Goal: Task Accomplishment & Management: Use online tool/utility

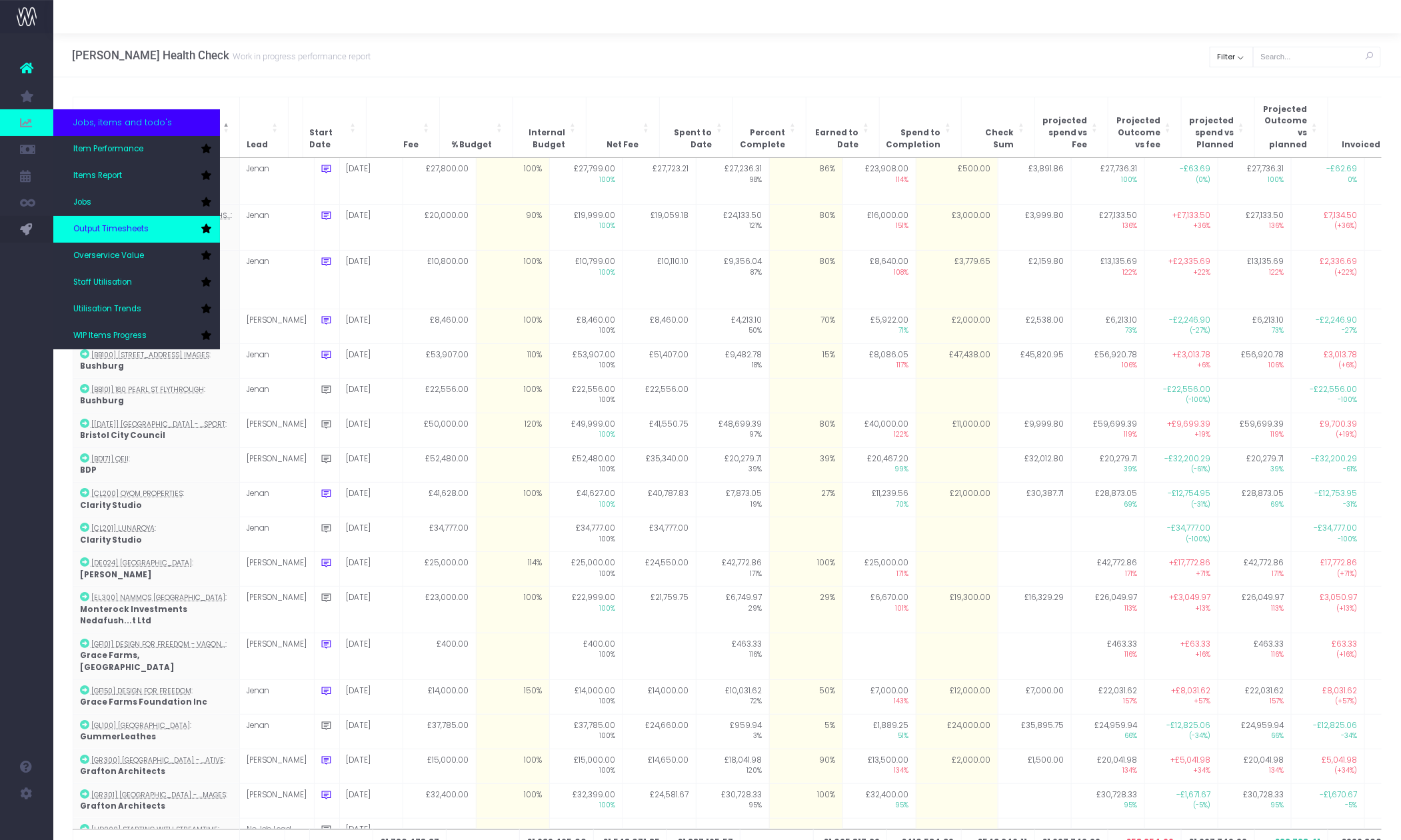
click at [118, 222] on link "Output Timesheets" at bounding box center [137, 229] width 166 height 27
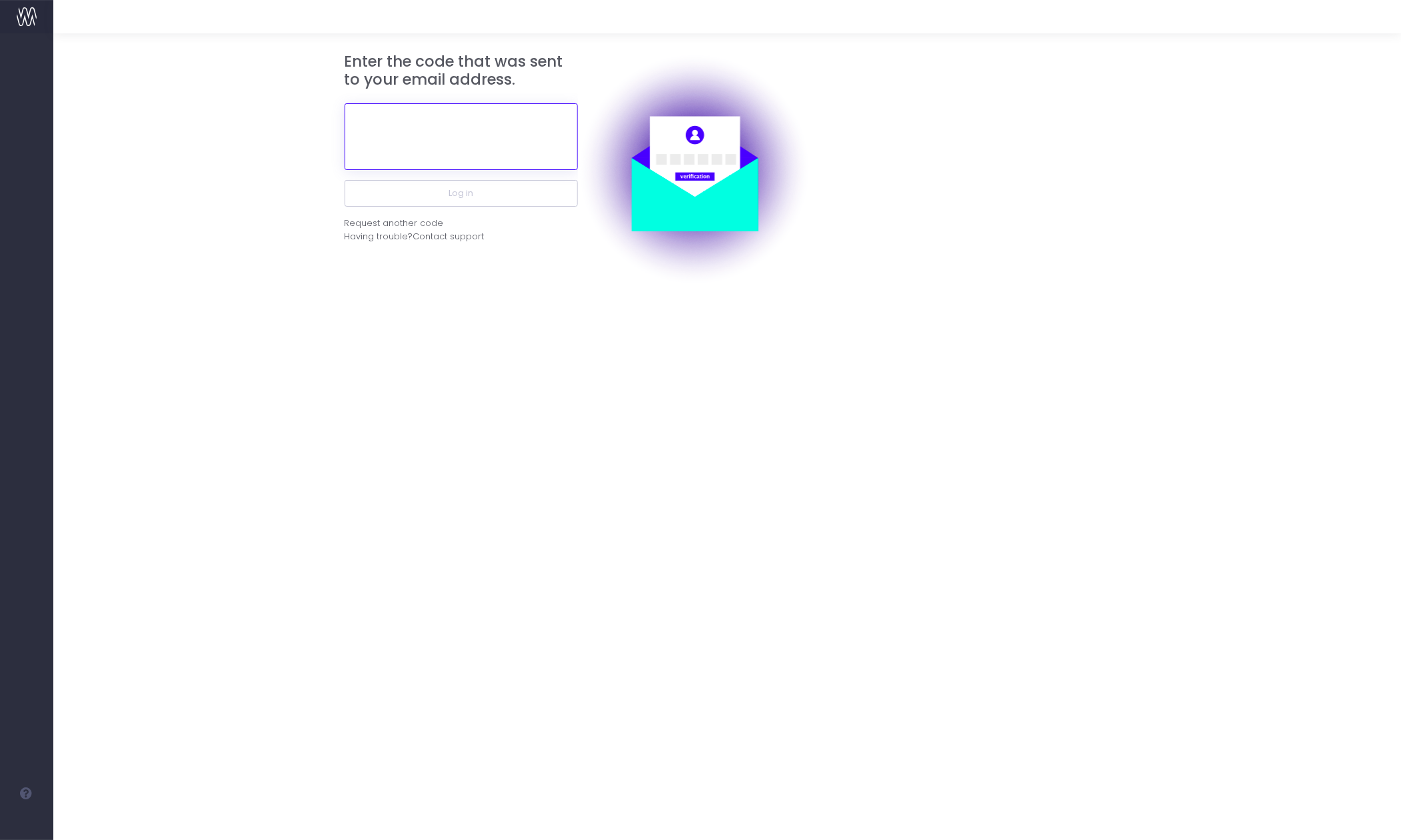
click at [450, 132] on input "text" at bounding box center [461, 136] width 233 height 67
paste input "636751"
type input "636751"
click at [344, 180] on button "Log in" at bounding box center [461, 193] width 233 height 27
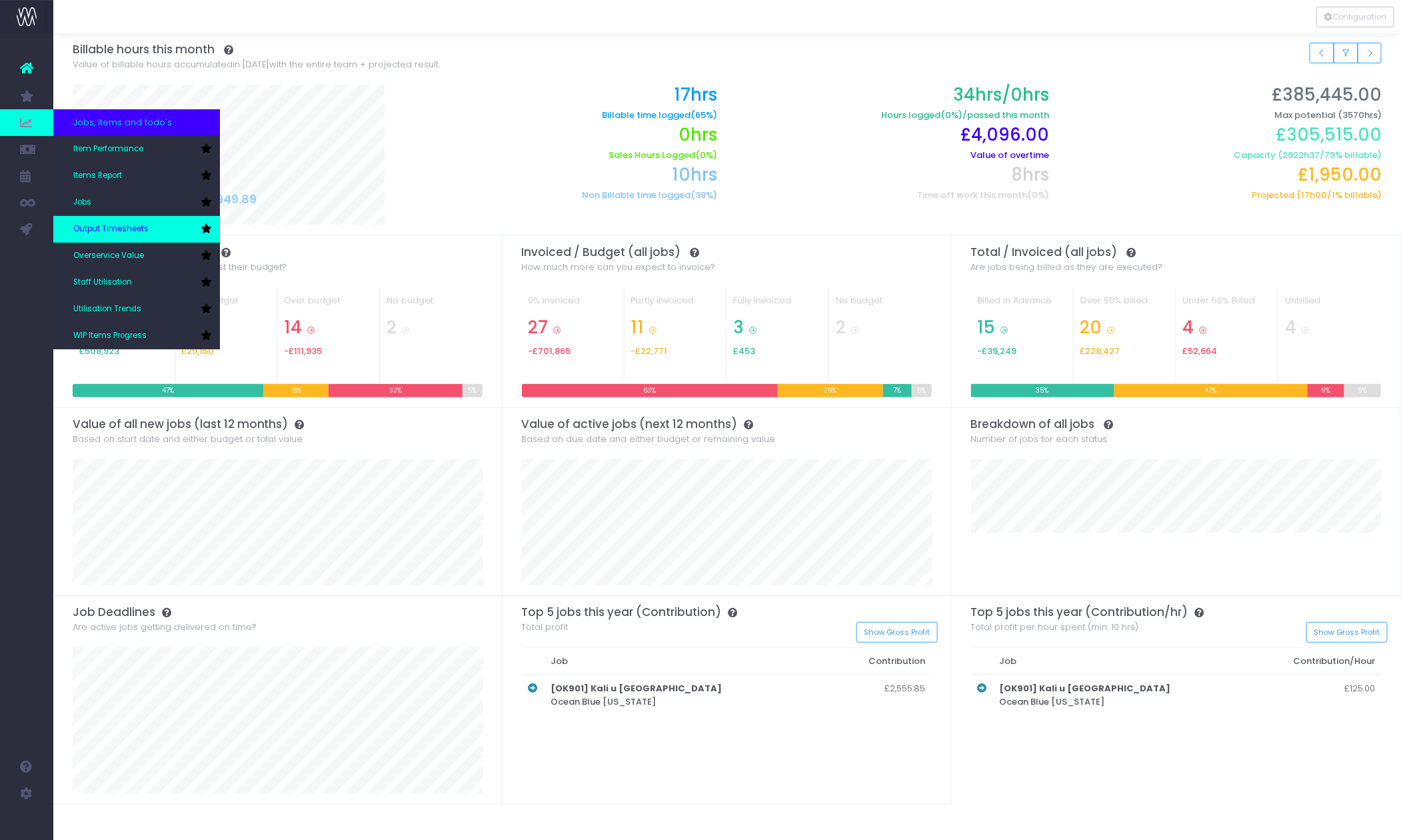
click at [96, 235] on link "Output Timesheets" at bounding box center [137, 229] width 166 height 27
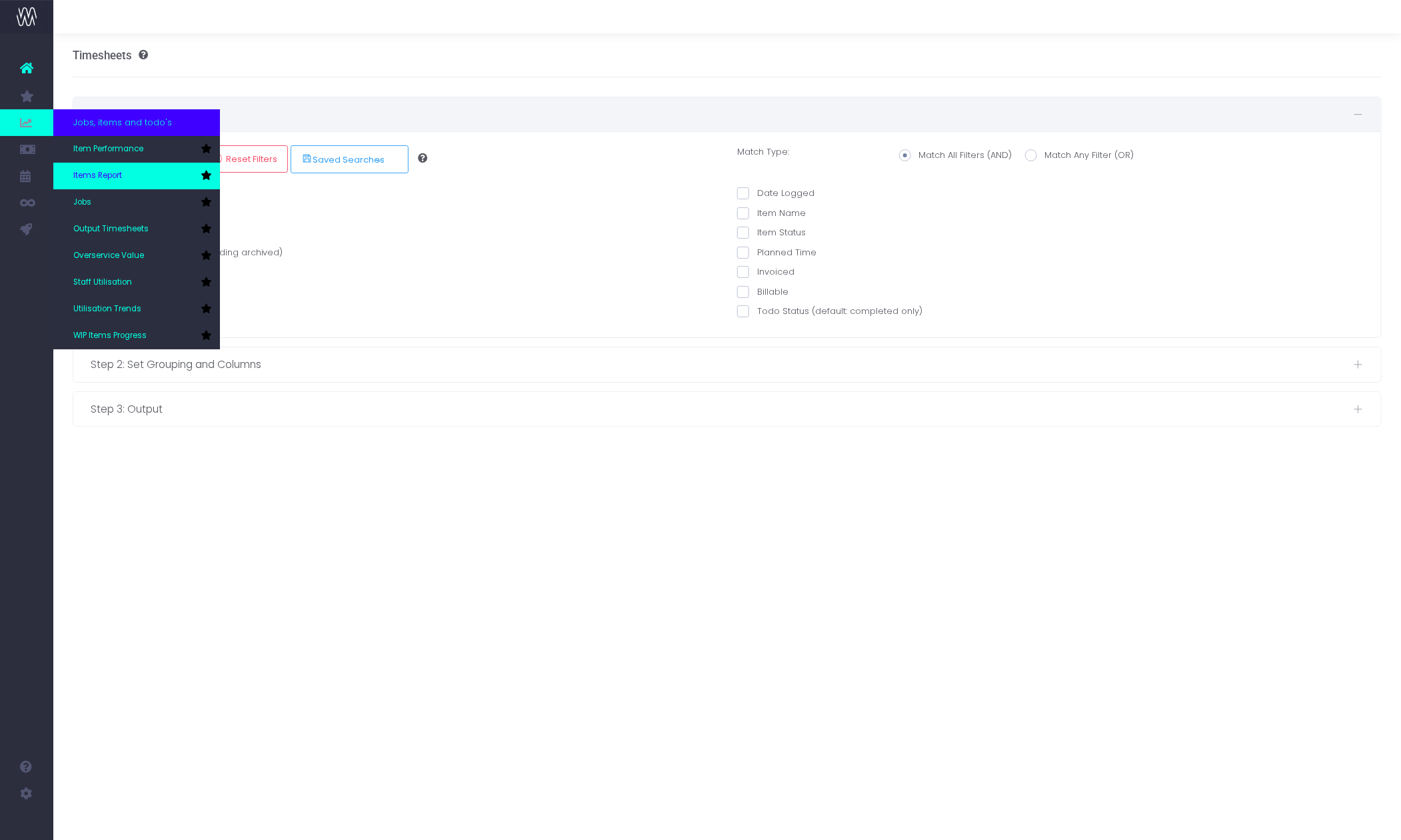
click at [104, 171] on span "Items Report" at bounding box center [98, 175] width 49 height 12
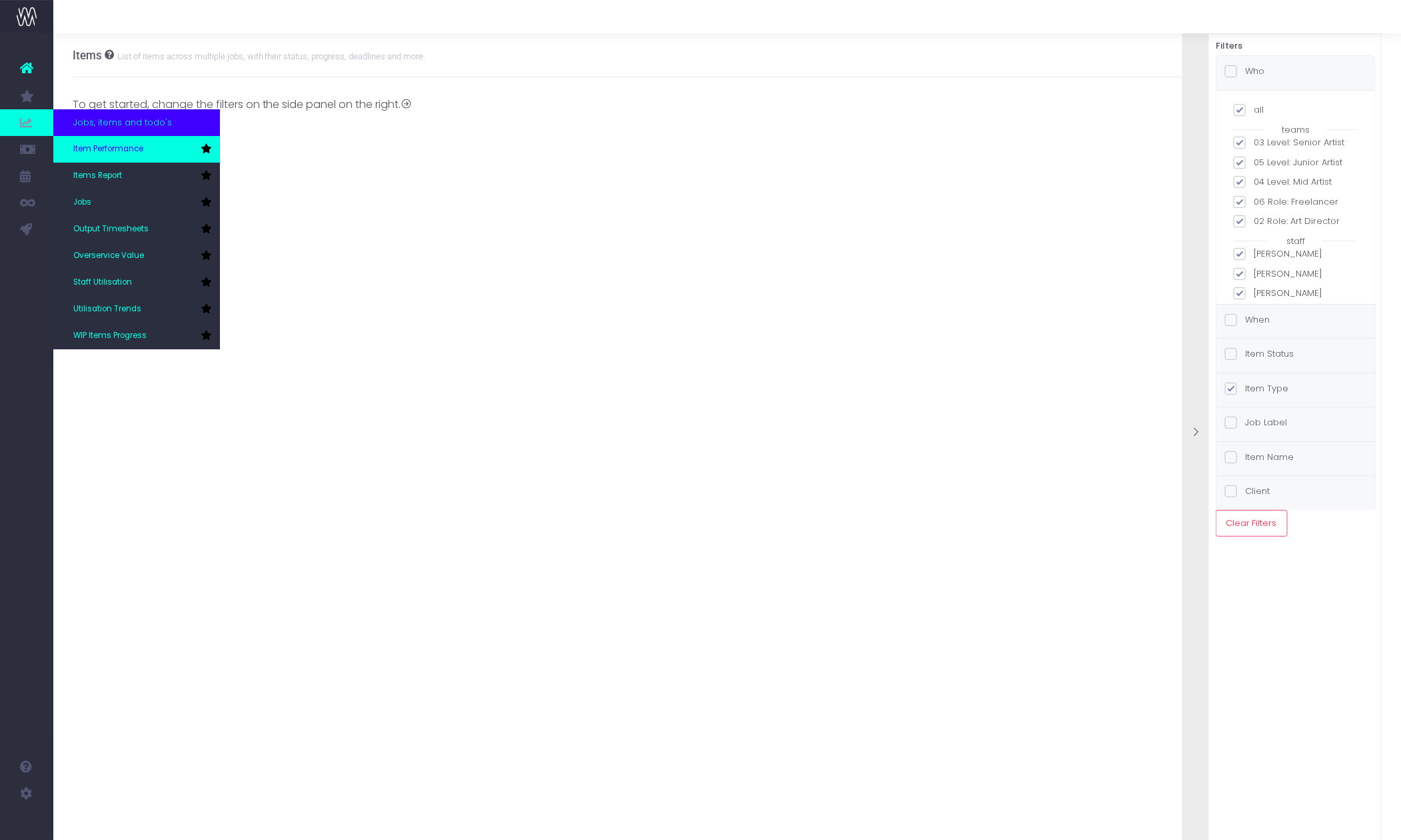
click at [135, 147] on span "Item Performance" at bounding box center [109, 148] width 70 height 12
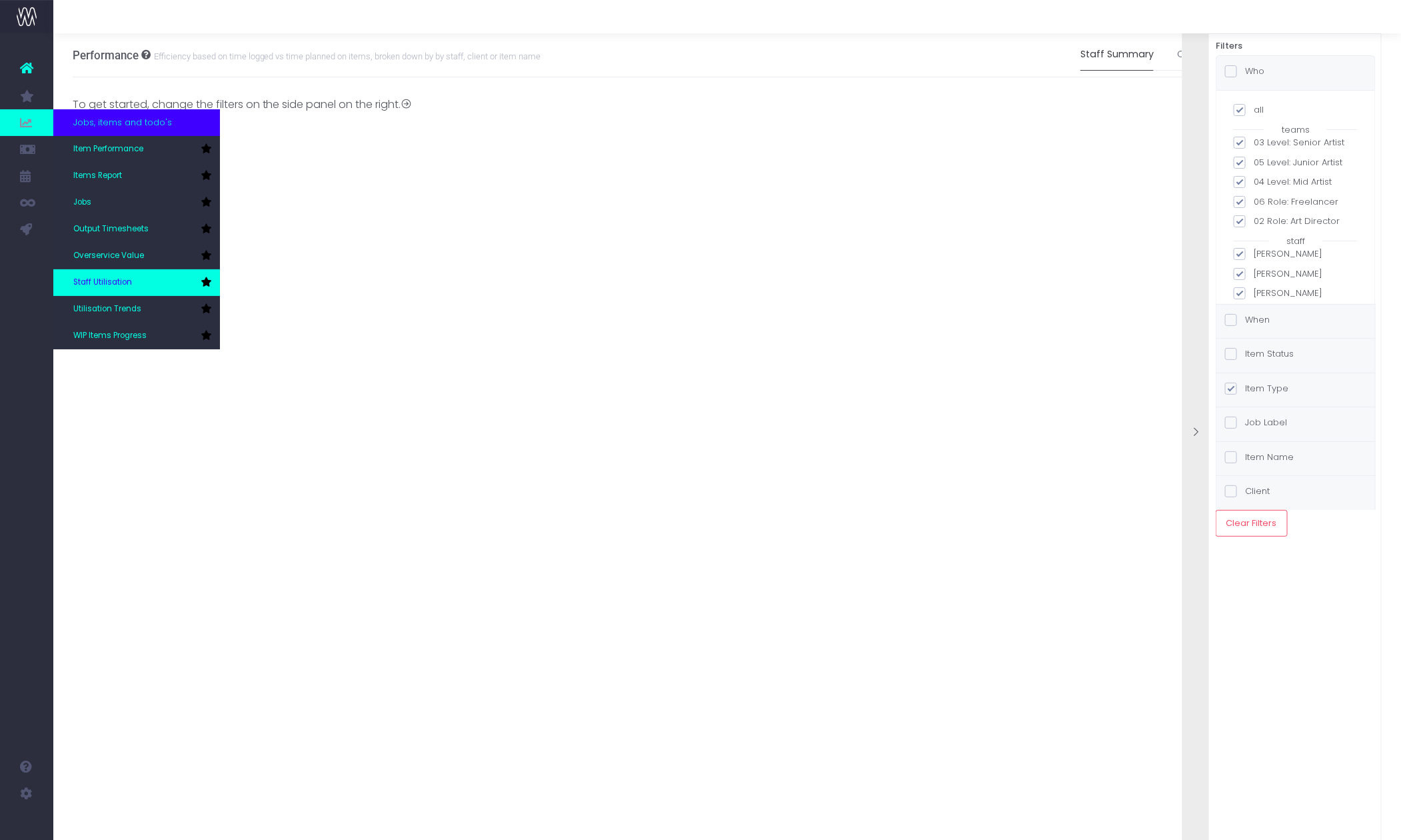
click at [133, 272] on link "Staff Utilisation" at bounding box center [137, 283] width 166 height 27
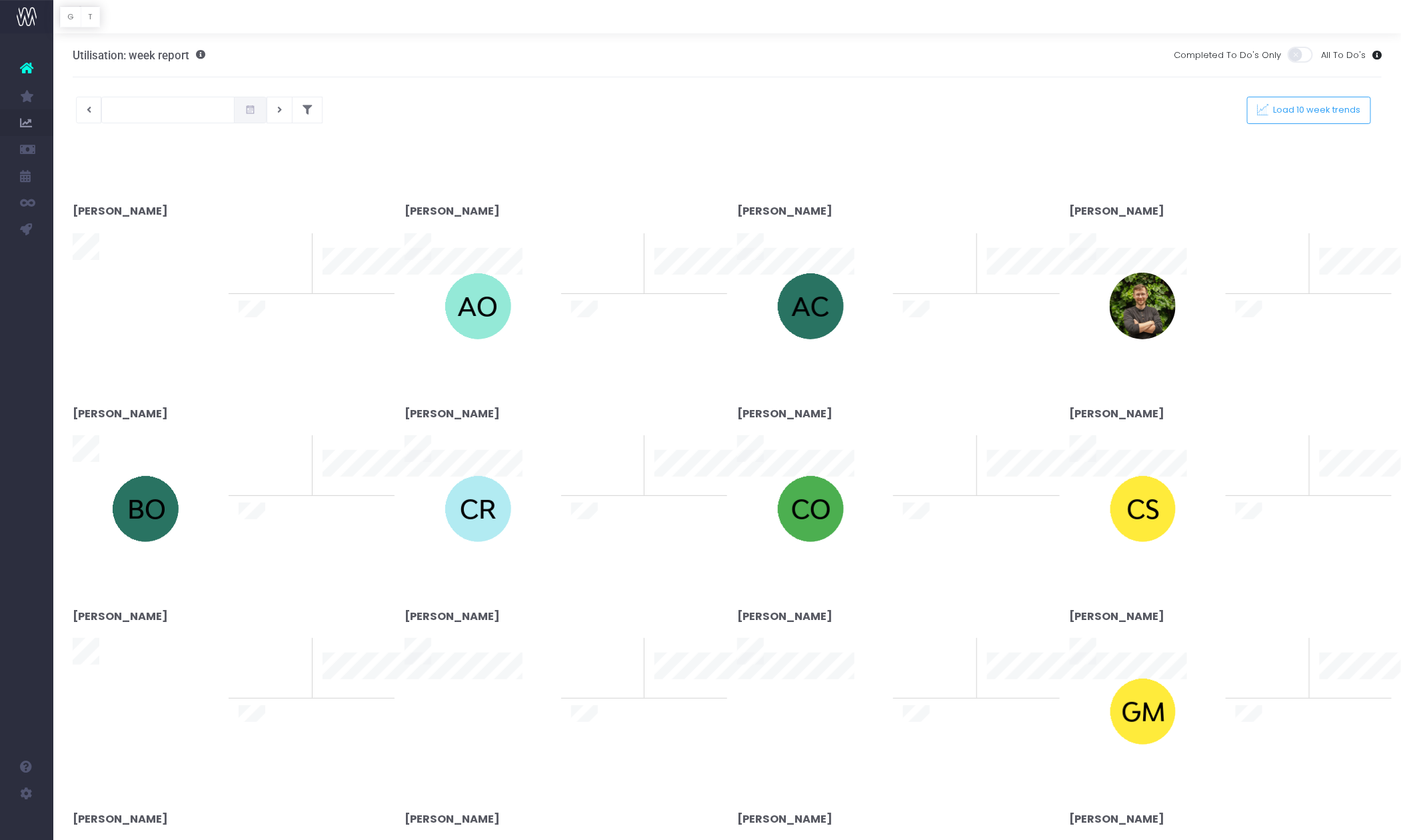
type input "[DATE]"
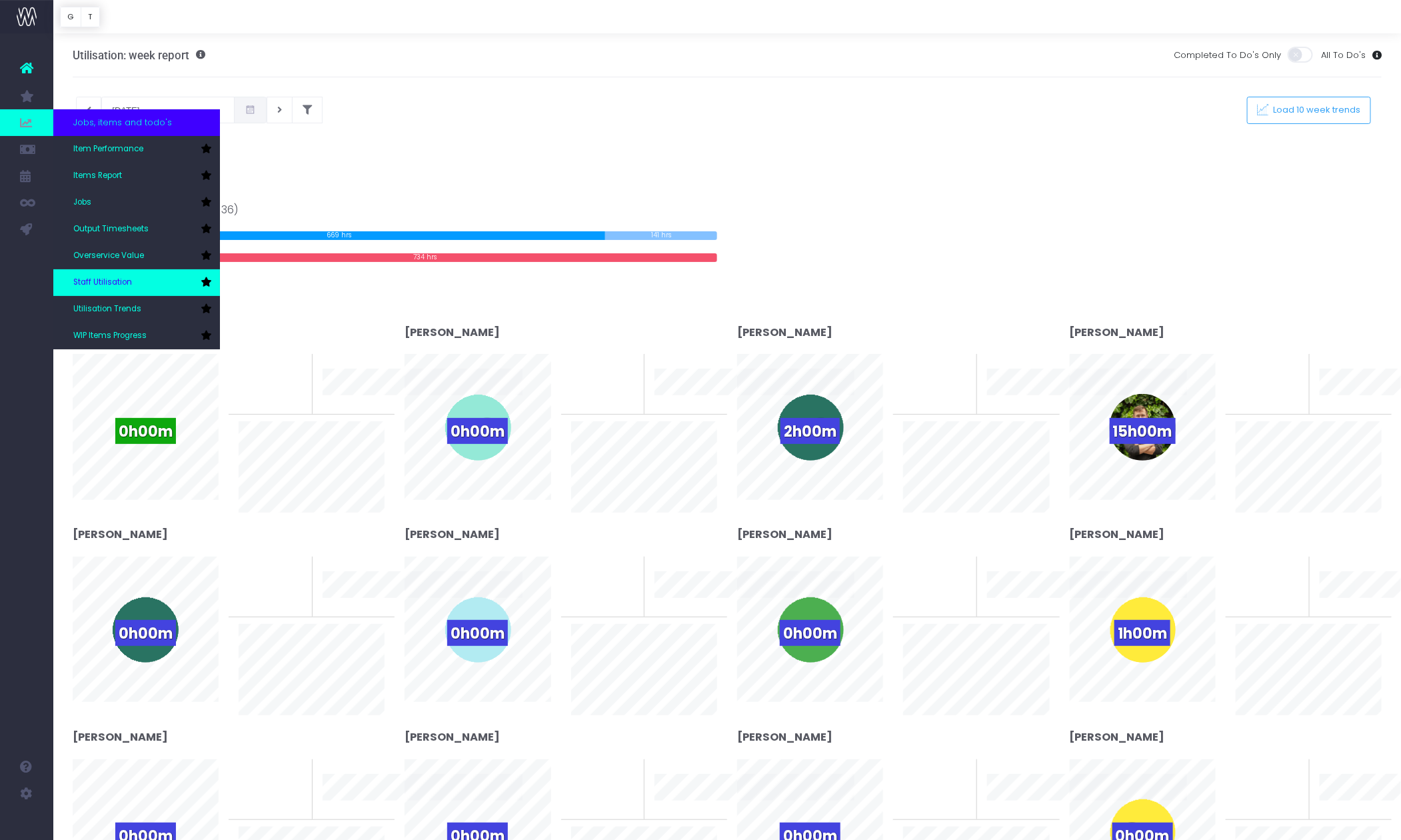
click at [98, 285] on span "Staff Utilisation" at bounding box center [102, 282] width 58 height 12
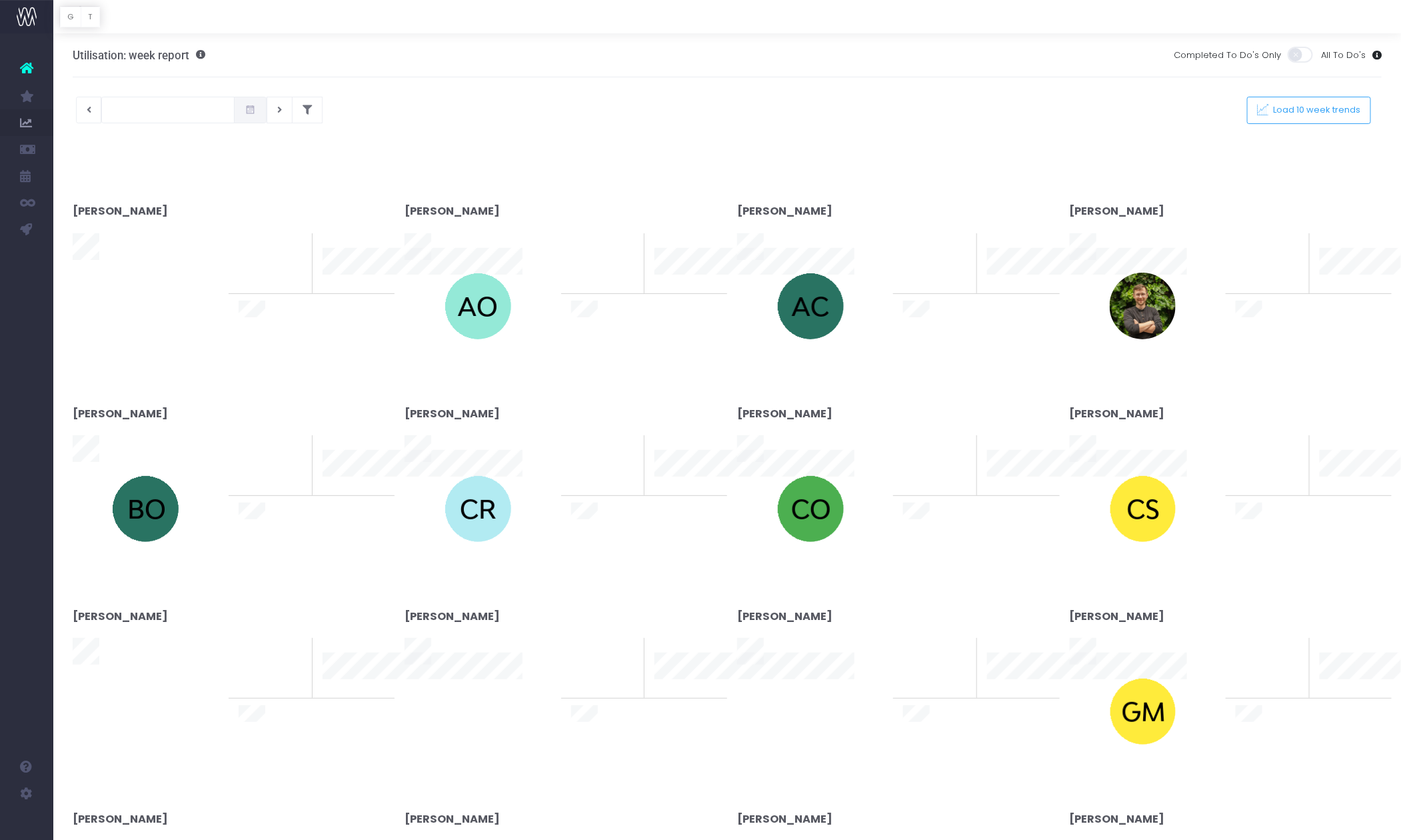
type input "01-09-2025"
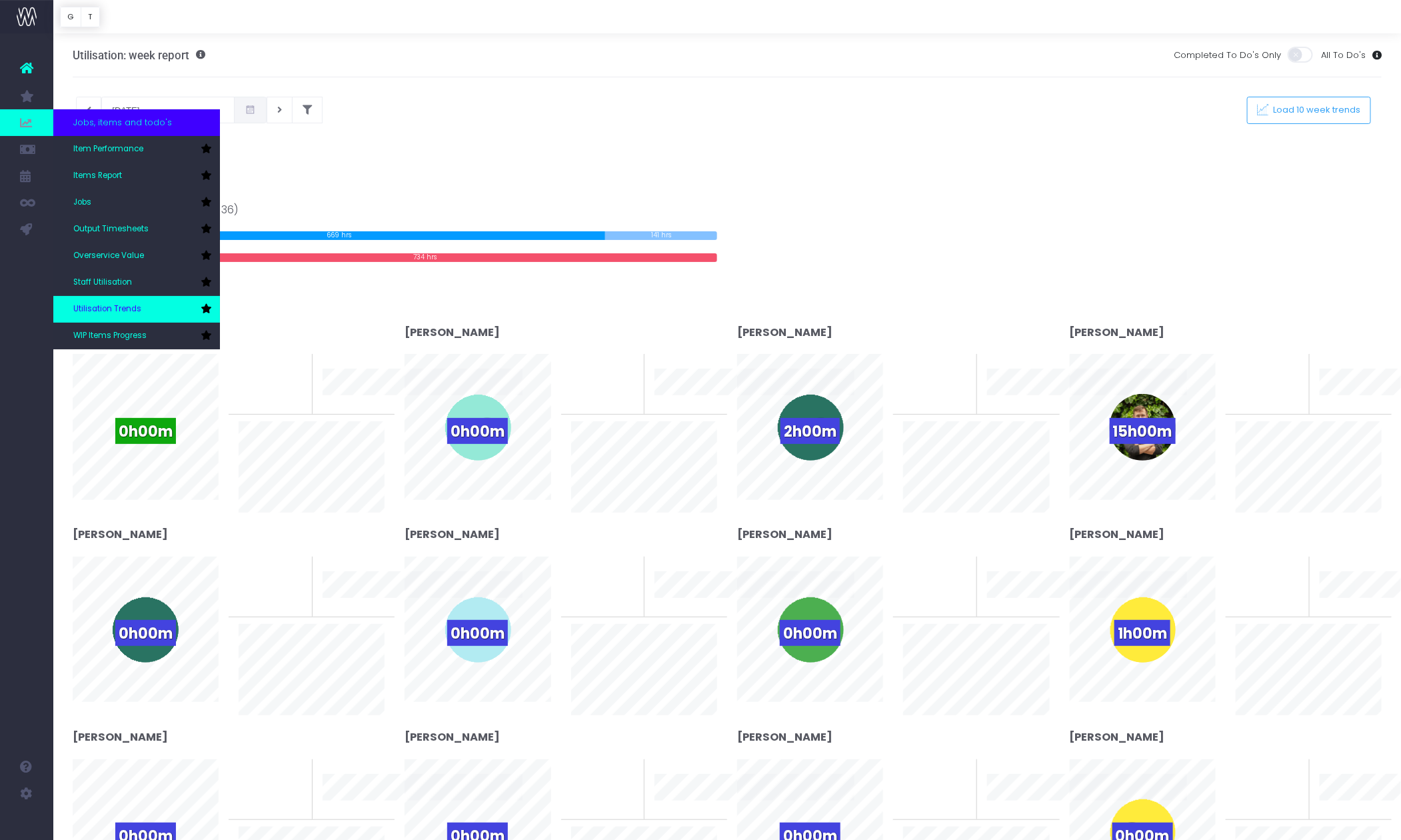
click at [124, 317] on link "Utilisation Trends" at bounding box center [137, 309] width 166 height 27
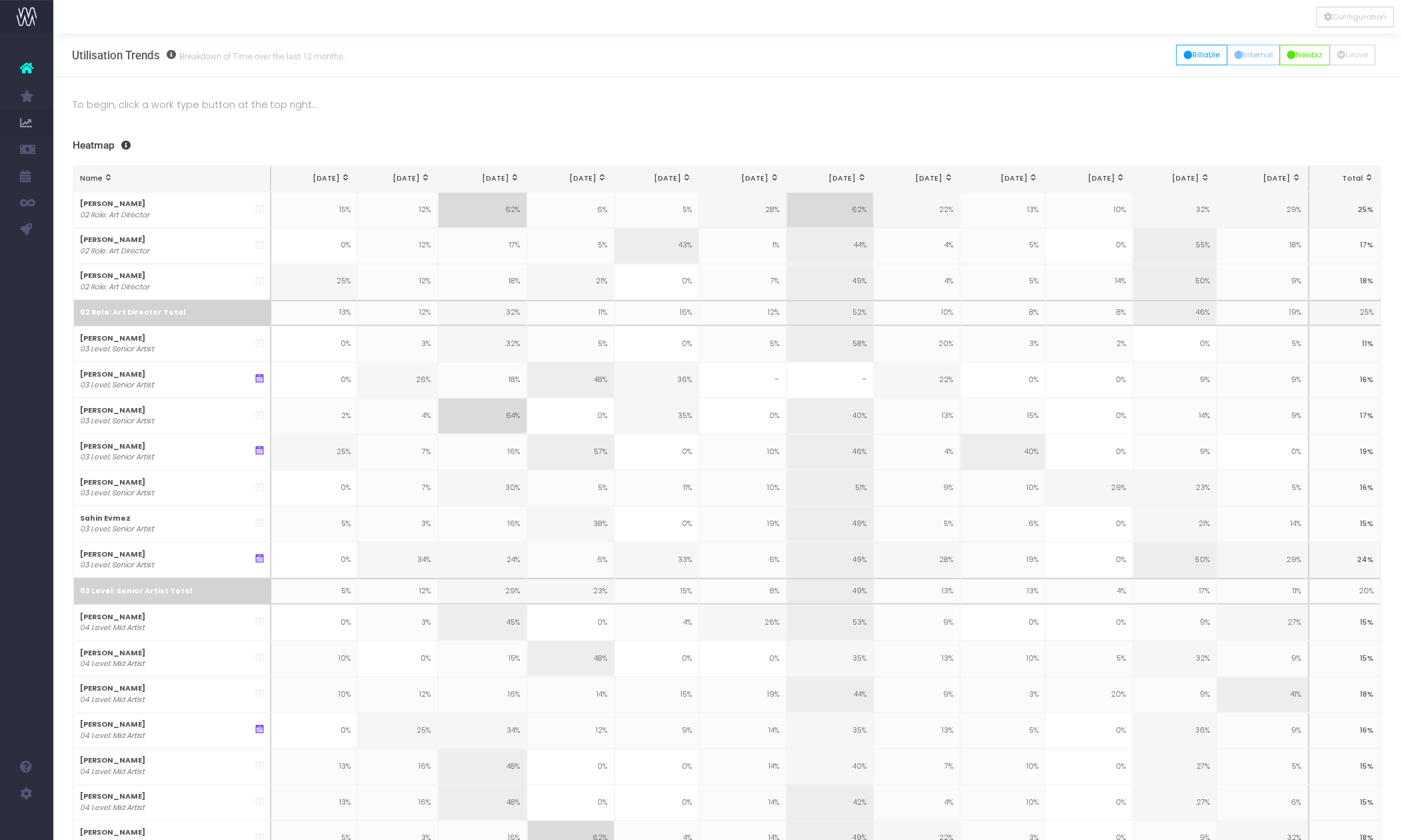
click at [30, 63] on icon at bounding box center [26, 67] width 13 height 17
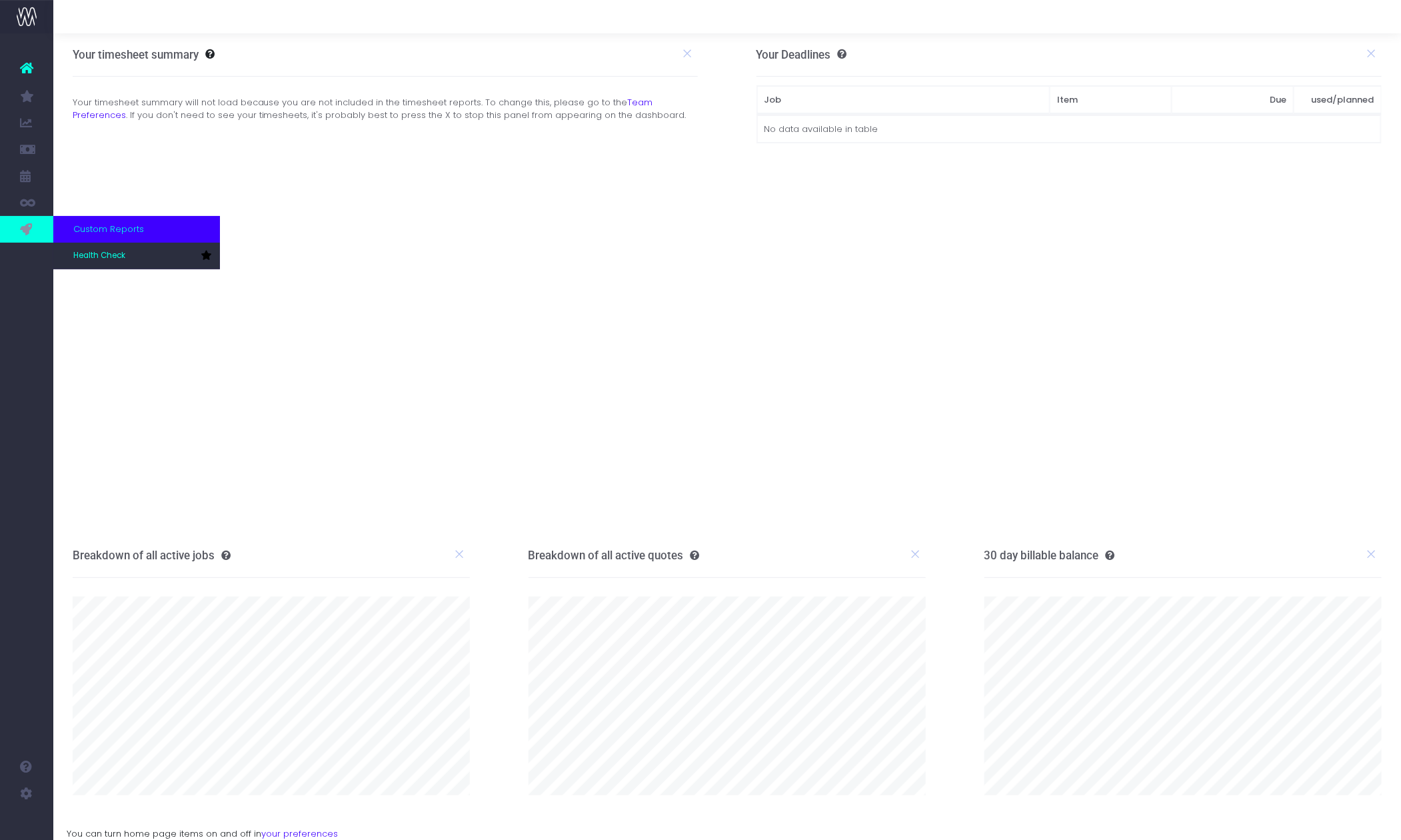
scroll to position [34, 0]
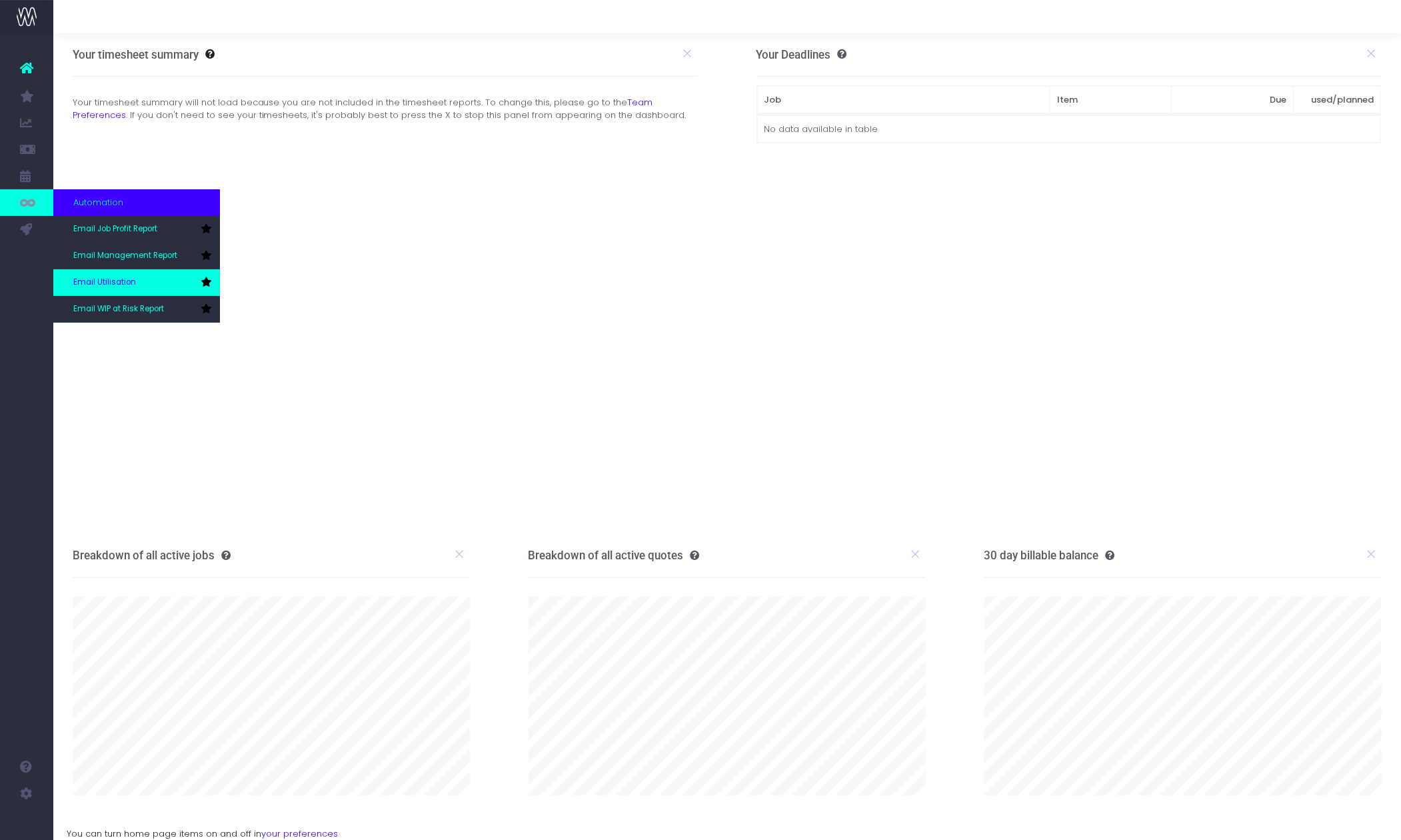
click at [120, 283] on span "Email Utilisation" at bounding box center [104, 282] width 63 height 12
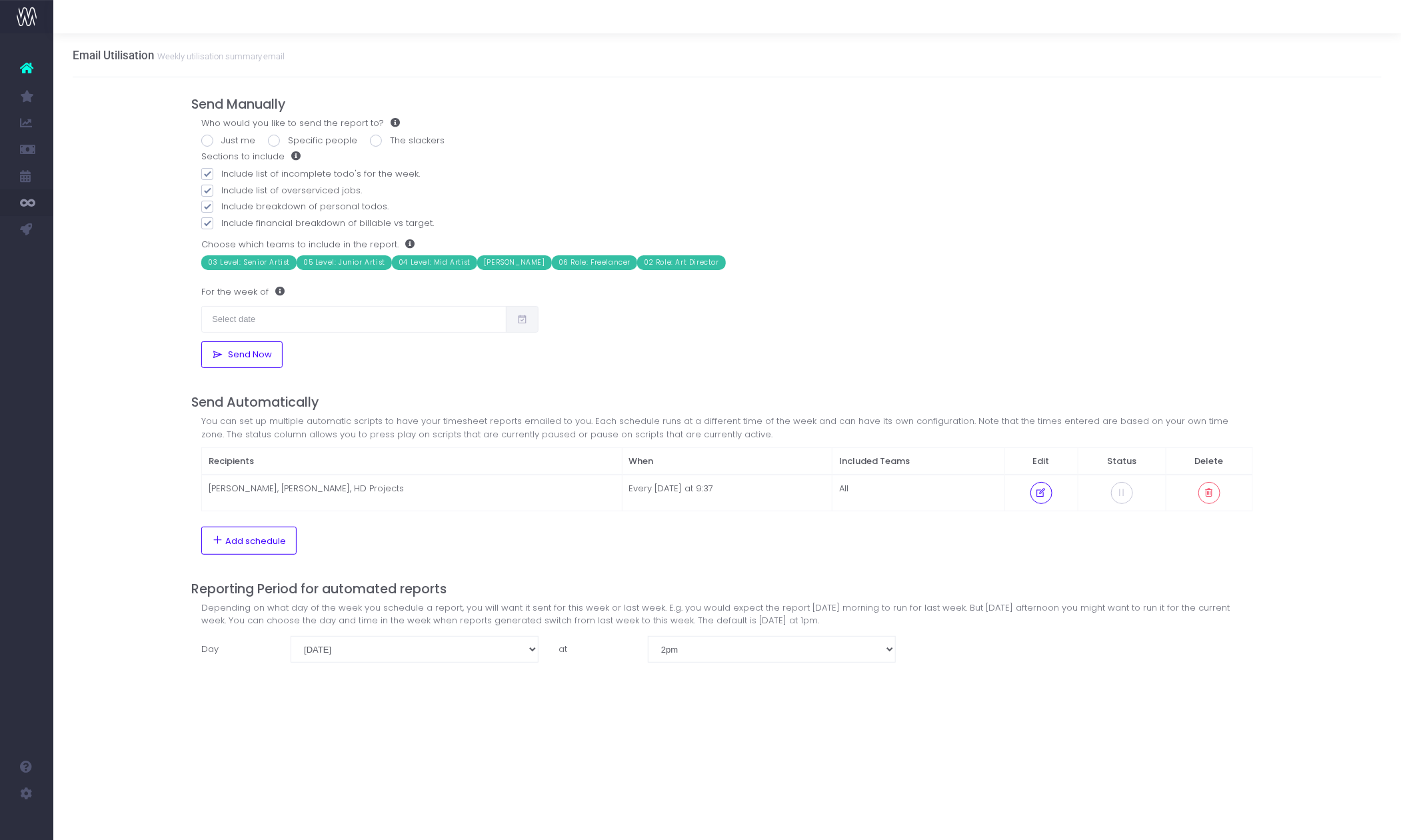
click at [207, 138] on span at bounding box center [207, 140] width 12 height 12
click at [221, 138] on input "Just me" at bounding box center [225, 138] width 9 height 9
radio input "true"
click at [331, 317] on input "text" at bounding box center [354, 319] width 305 height 27
click at [215, 385] on td "25" at bounding box center [219, 389] width 23 height 20
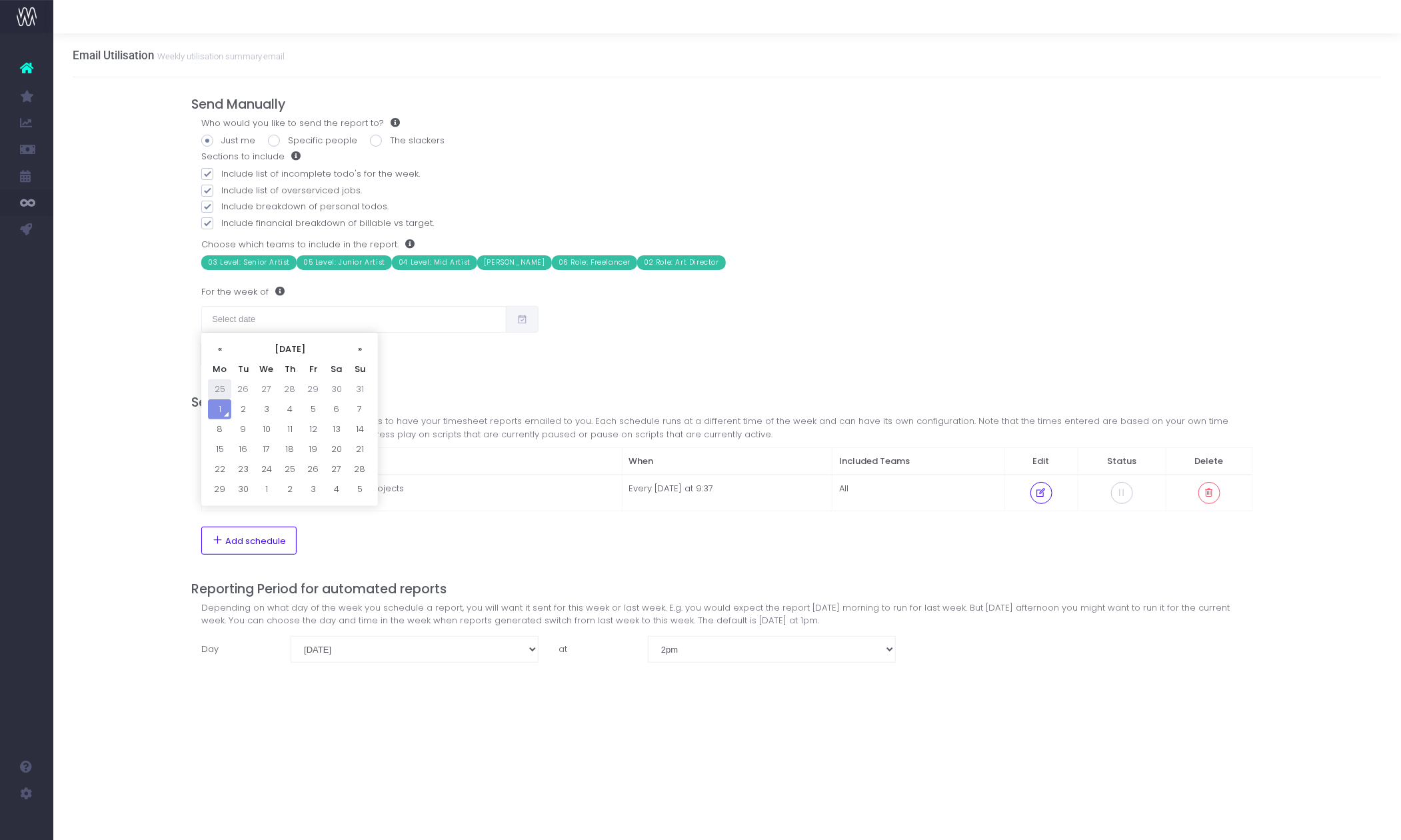
type input "[DATE]"
click at [256, 353] on span "Send Now" at bounding box center [247, 355] width 49 height 11
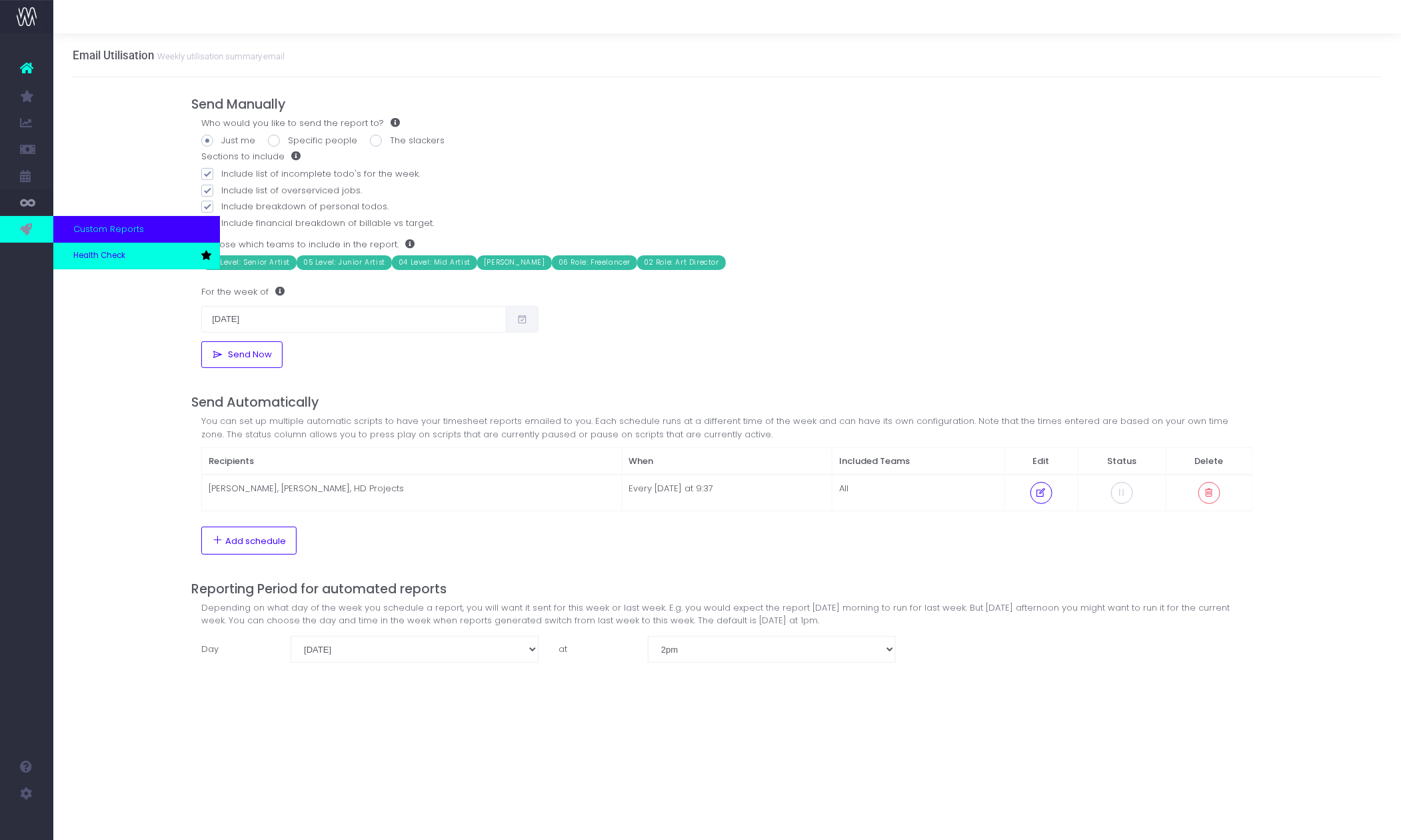
click at [101, 254] on span "Health Check" at bounding box center [100, 256] width 52 height 12
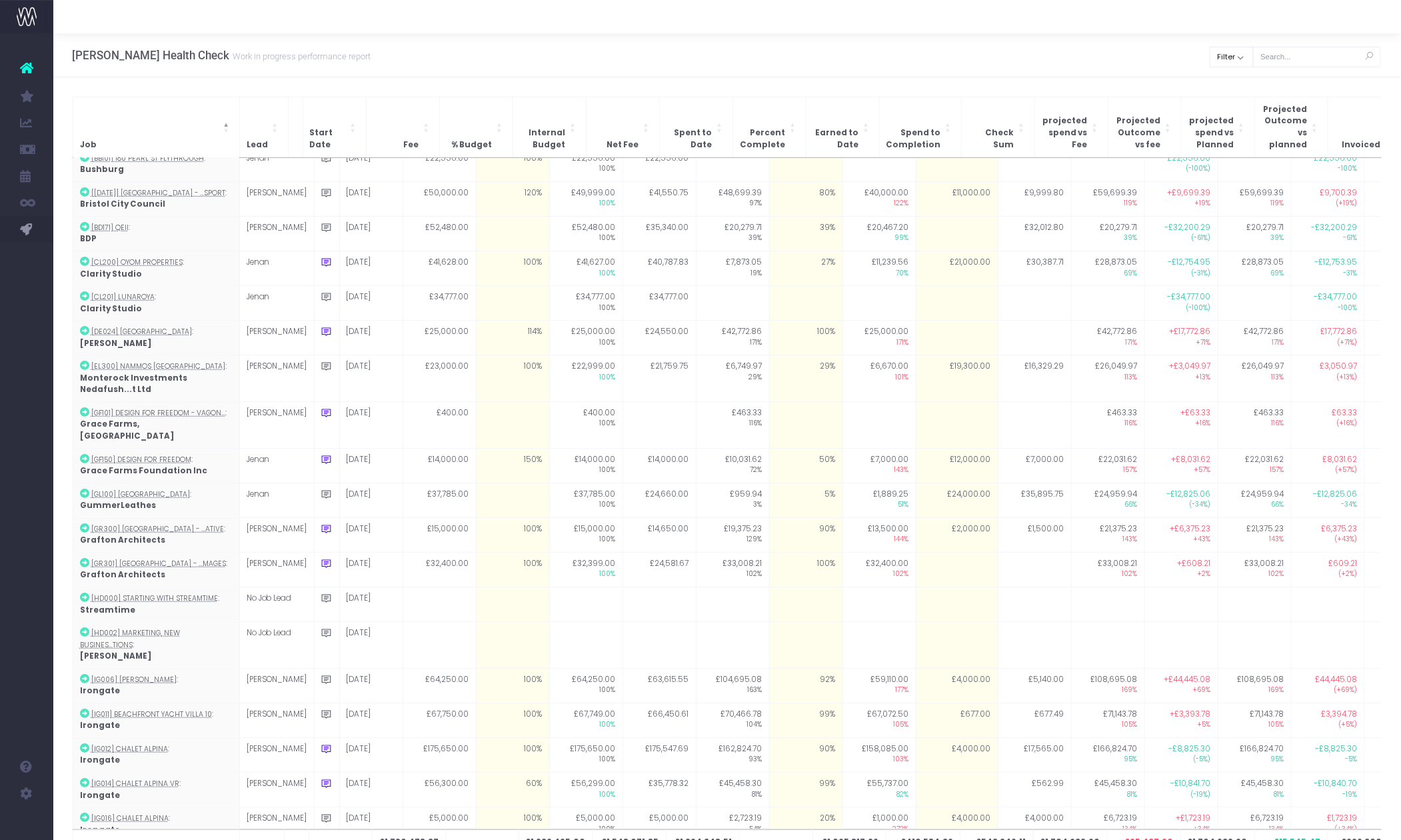
scroll to position [247, 0]
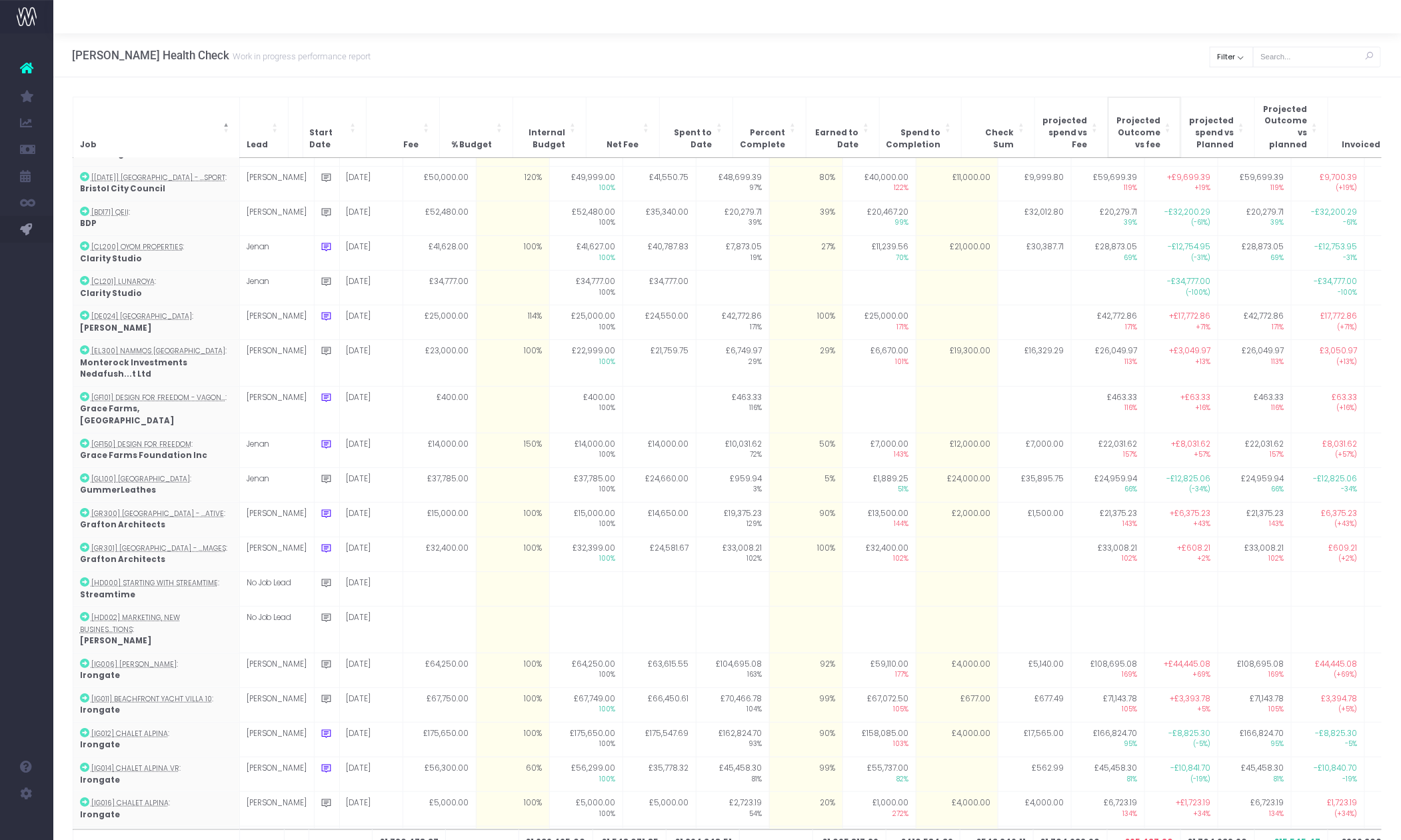
click at [1141, 127] on span "Projected Outcome vs fee" at bounding box center [1138, 133] width 46 height 35
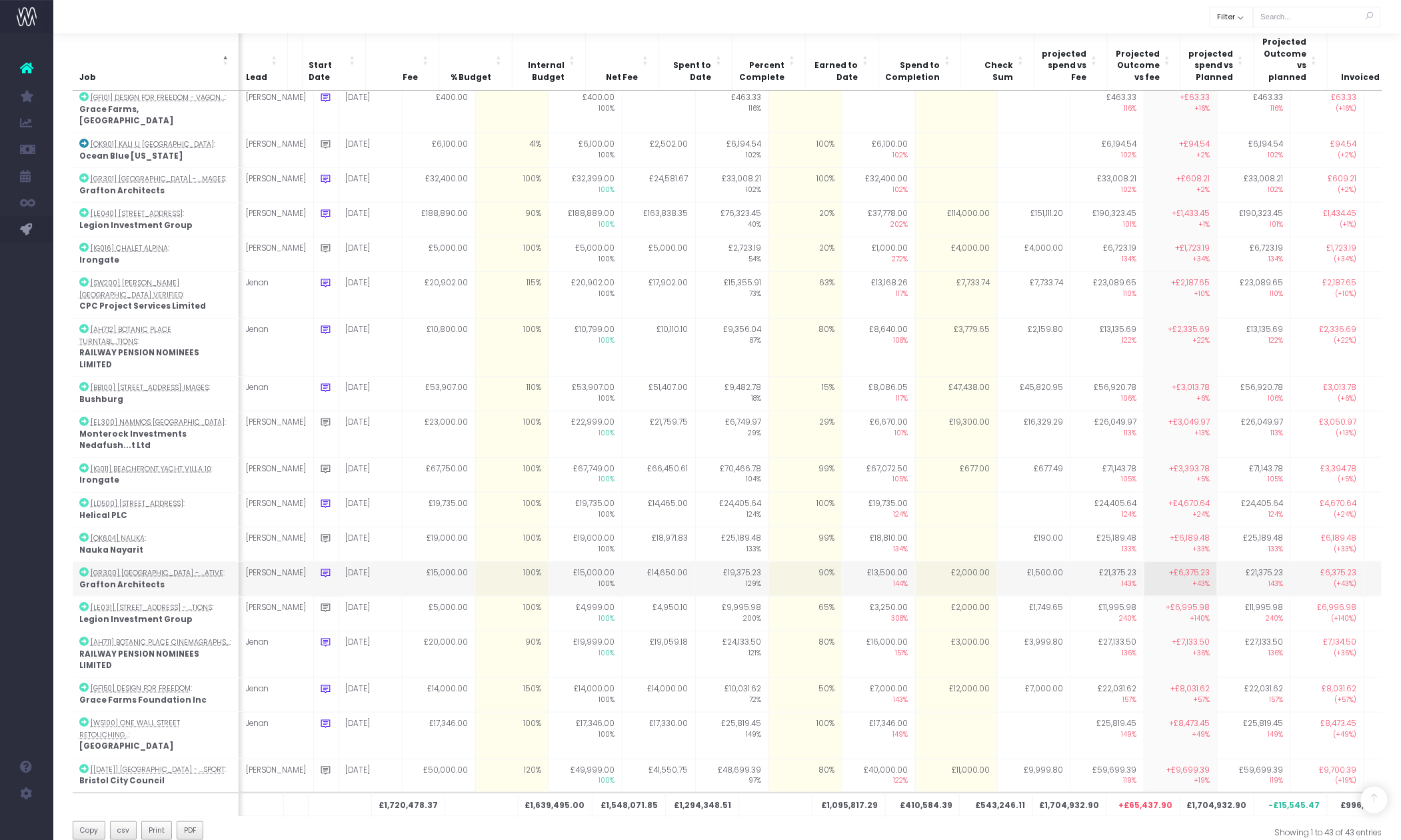
scroll to position [0, 0]
